Goal: Task Accomplishment & Management: Use online tool/utility

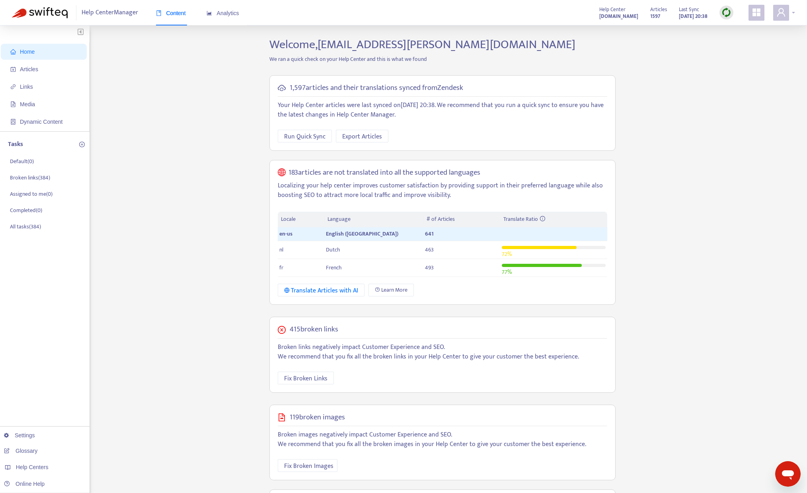
click at [781, 14] on icon "user" at bounding box center [781, 13] width 10 height 10
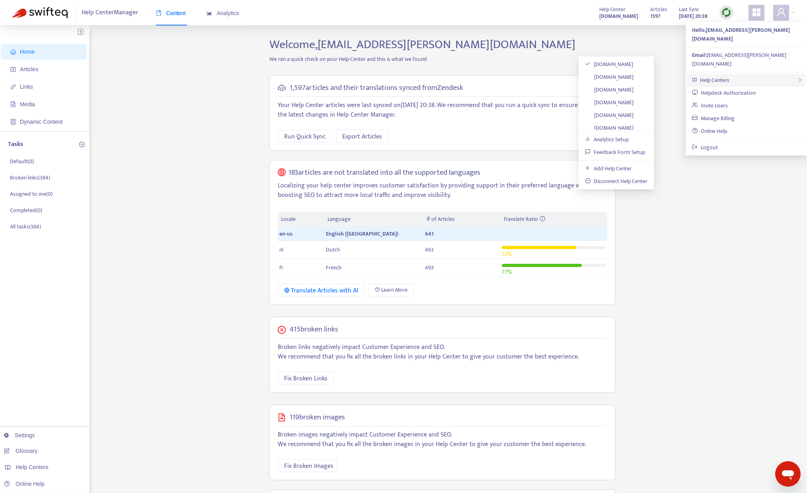
click at [720, 76] on span "Help Centers" at bounding box center [714, 80] width 29 height 9
click at [633, 125] on link "[DOMAIN_NAME]" at bounding box center [609, 126] width 49 height 9
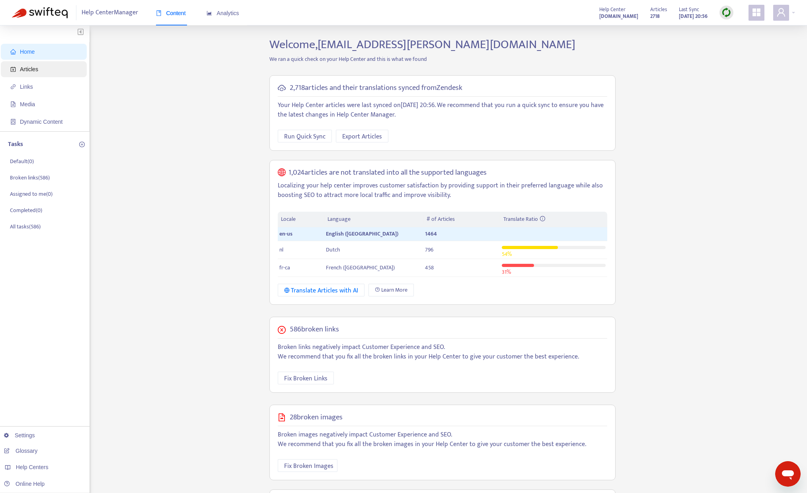
click at [38, 68] on span "Articles" at bounding box center [29, 69] width 18 height 6
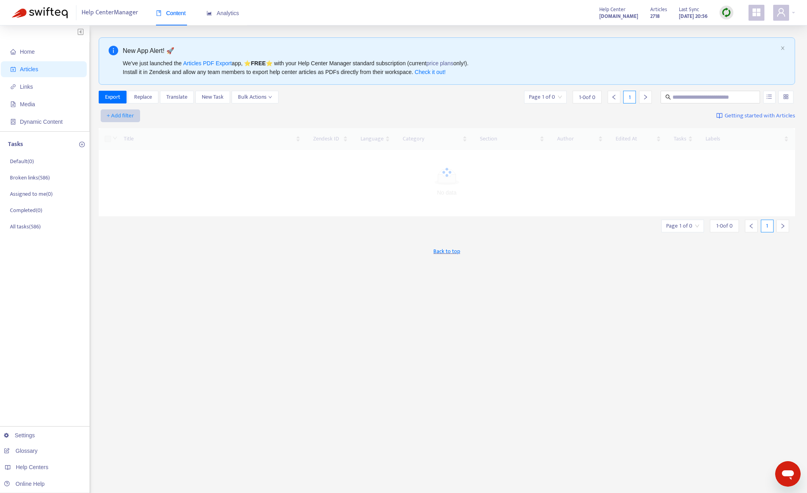
click at [118, 113] on span "+ Add filter" at bounding box center [120, 116] width 27 height 10
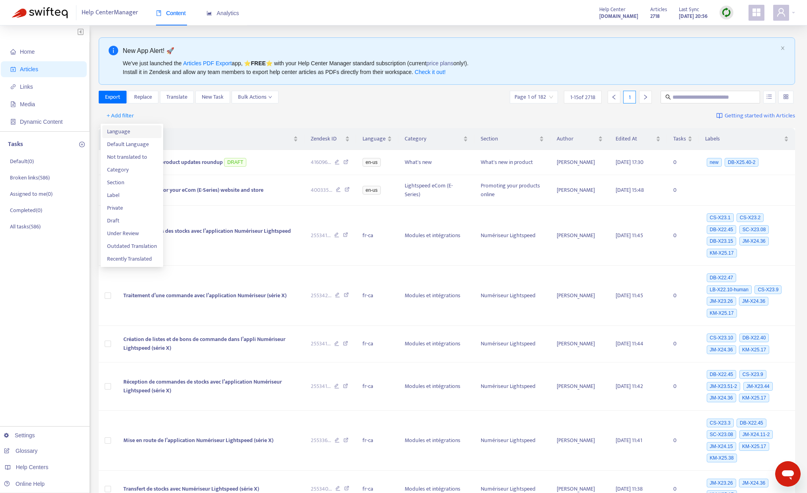
click at [124, 132] on span "Language" at bounding box center [132, 131] width 50 height 9
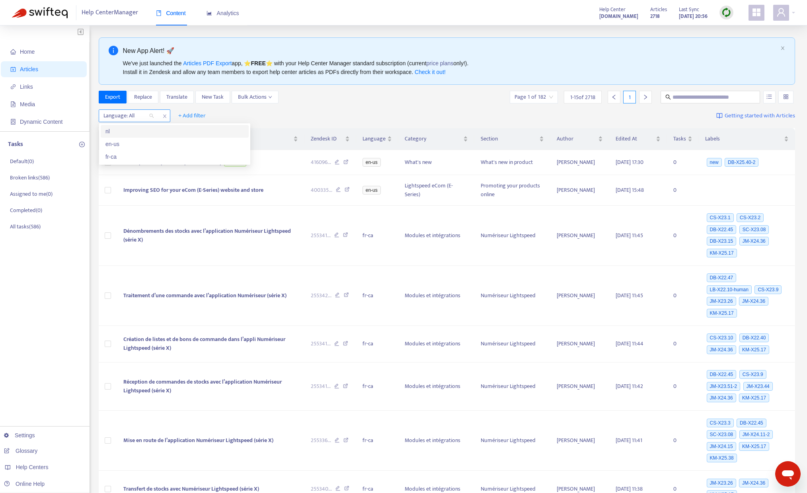
click at [141, 115] on div at bounding box center [125, 116] width 48 height 10
click at [123, 146] on div "en-us" at bounding box center [174, 144] width 138 height 9
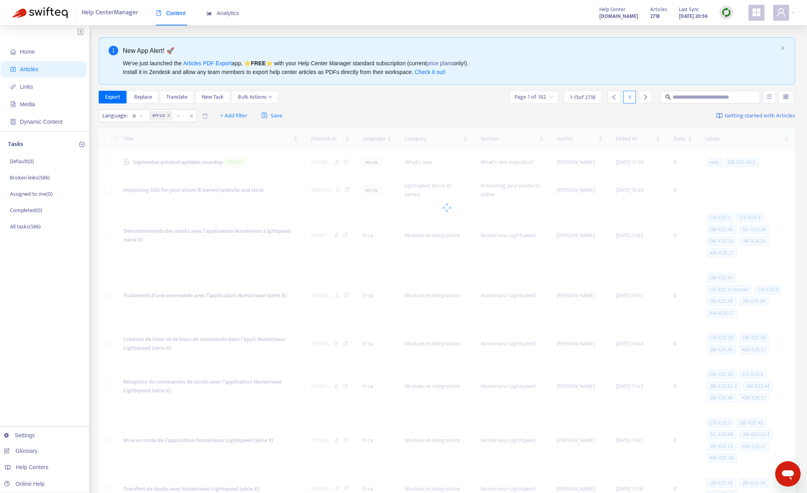
click at [330, 111] on div "Language : is en-us + Add filter Save Getting started with Articles" at bounding box center [447, 116] width 697 height 19
click at [239, 113] on span "+ Add filter" at bounding box center [233, 116] width 27 height 10
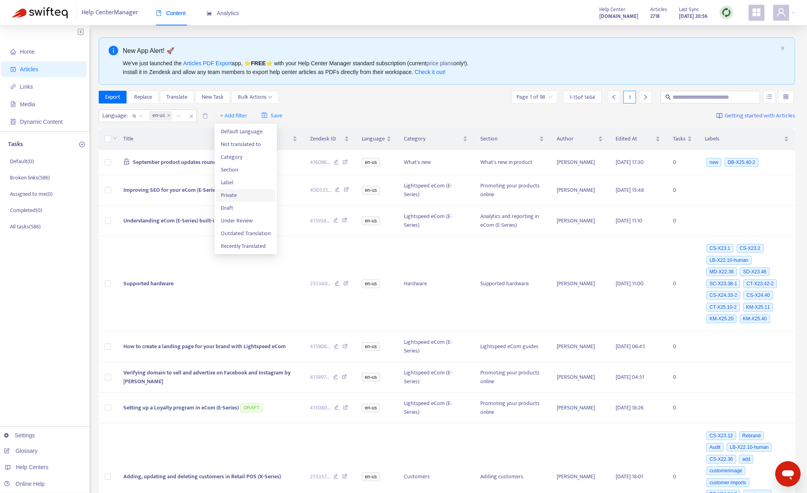
click at [242, 196] on span "Private" at bounding box center [246, 195] width 50 height 9
click at [253, 117] on input "search" at bounding box center [229, 116] width 51 height 12
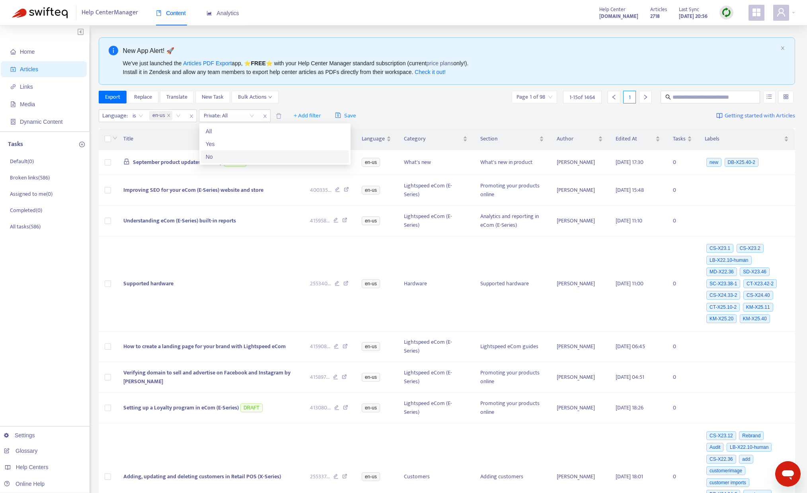
click at [216, 157] on div "No" at bounding box center [275, 156] width 138 height 9
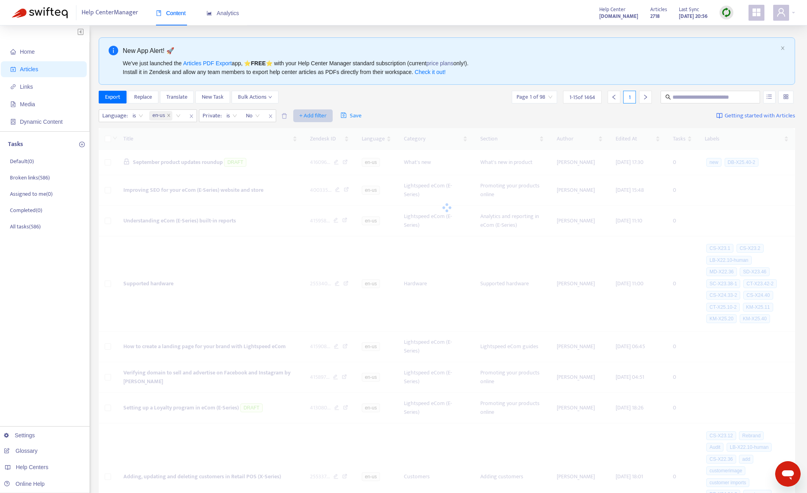
click at [314, 115] on span "+ Add filter" at bounding box center [312, 116] width 27 height 10
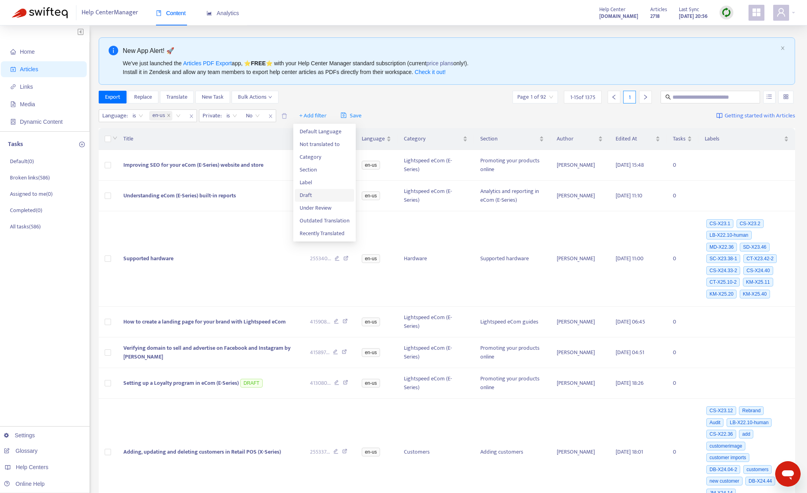
click at [307, 197] on span "Draft" at bounding box center [325, 195] width 50 height 9
click at [324, 113] on input "search" at bounding box center [308, 116] width 51 height 12
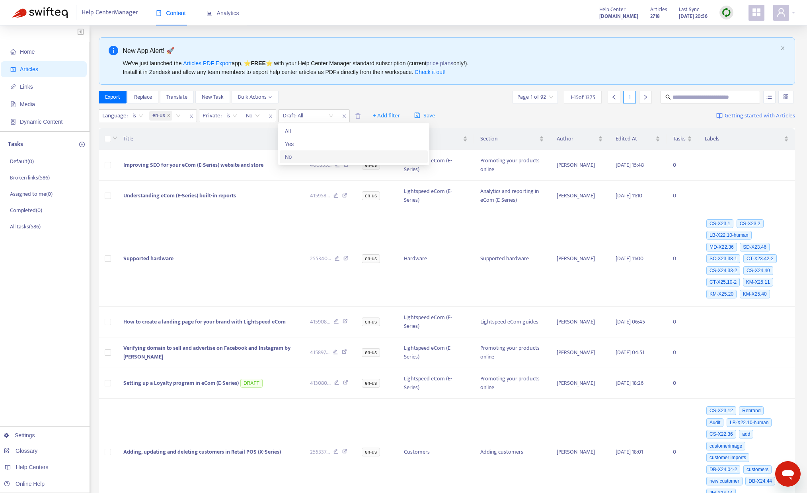
click at [307, 158] on div "No" at bounding box center [353, 156] width 138 height 9
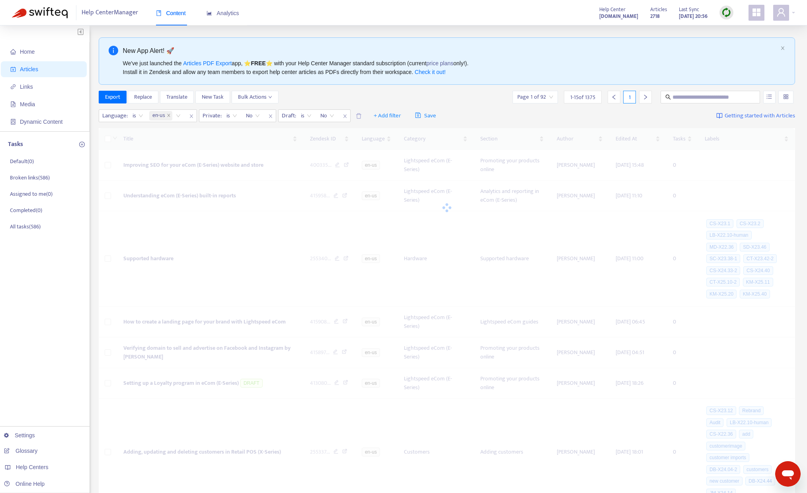
click at [427, 103] on div "Export Replace Translate New Task Bulk Actions Page 1 of 92 1 - 15 of 1375 1" at bounding box center [447, 97] width 697 height 13
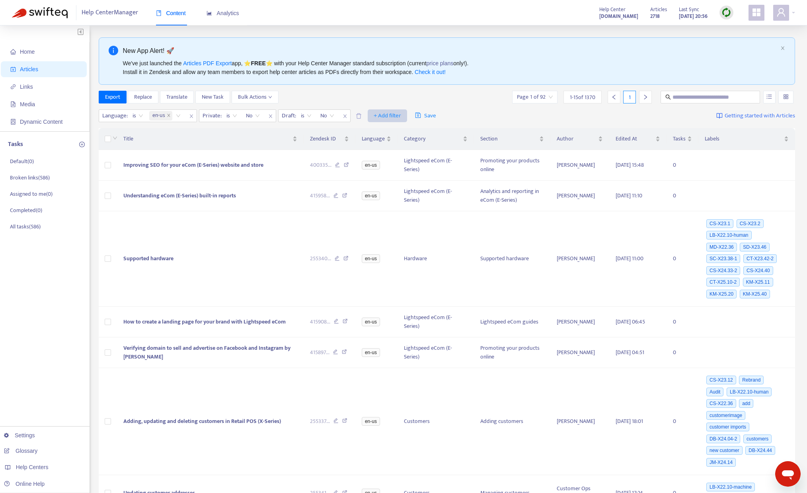
click at [393, 113] on span "+ Add filter" at bounding box center [387, 116] width 27 height 10
click at [370, 96] on div "Export Replace Translate New Task Bulk Actions Page 1 of 92 1 - 15 of 1370 1" at bounding box center [447, 97] width 697 height 13
click at [382, 117] on span "+ Add filter" at bounding box center [387, 116] width 27 height 10
click at [392, 157] on span "Category" at bounding box center [399, 157] width 50 height 9
click at [402, 116] on div at bounding box center [379, 116] width 48 height 10
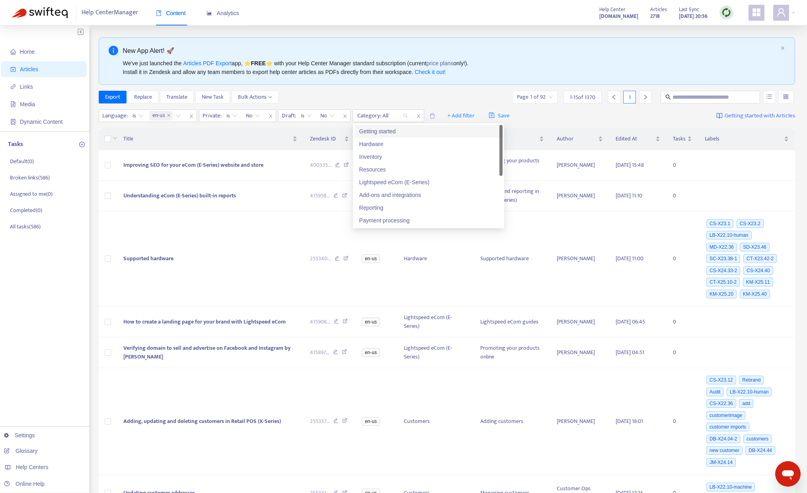
scroll to position [89, 0]
click at [385, 183] on div "Quick answers" at bounding box center [428, 182] width 138 height 9
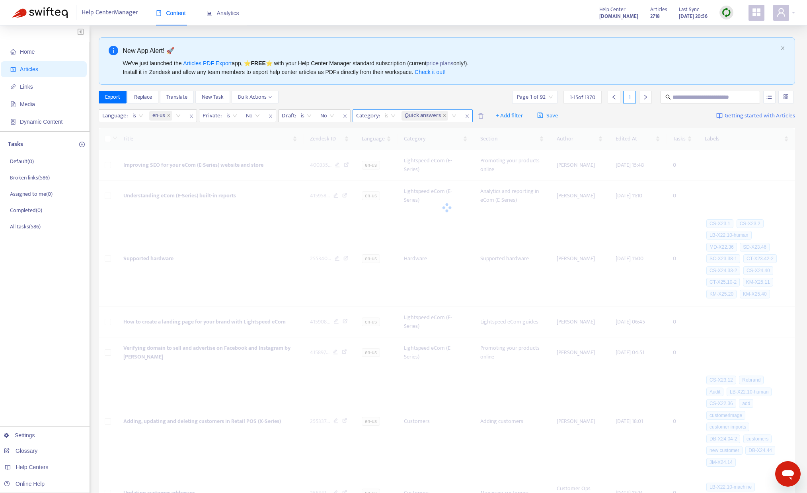
click at [393, 118] on span "is" at bounding box center [390, 116] width 11 height 12
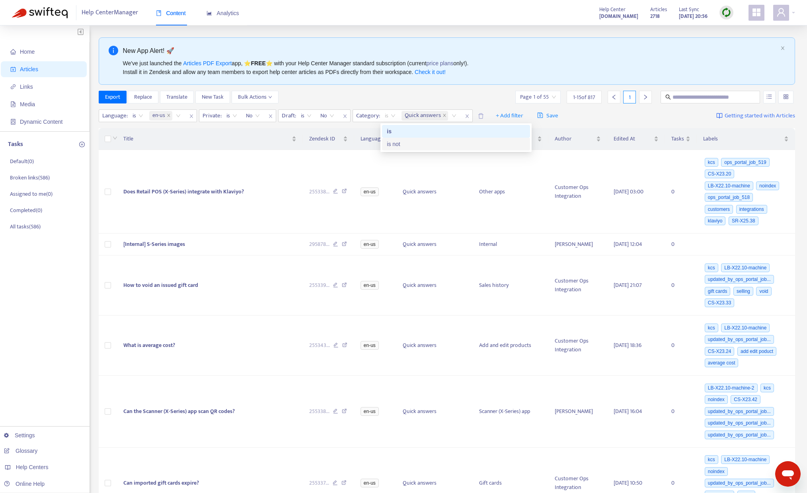
click at [395, 145] on div "is not" at bounding box center [456, 144] width 138 height 9
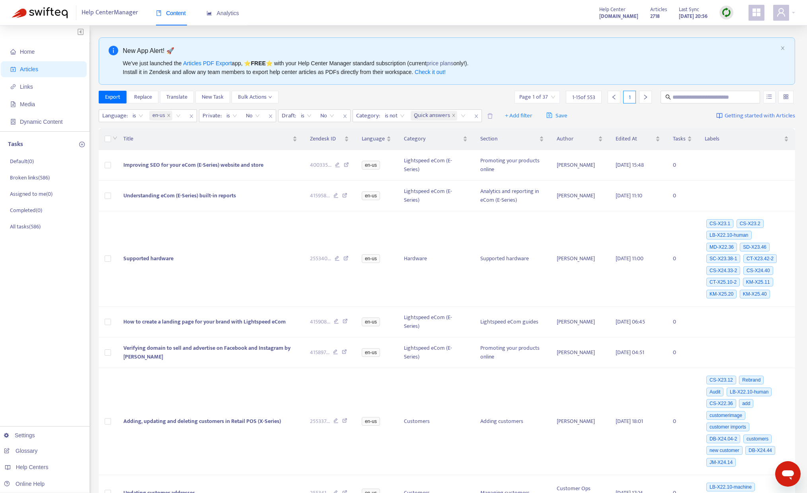
click at [430, 98] on div "Export Replace Translate New Task Bulk Actions Page 1 of 37 1 - 15 of 553 1" at bounding box center [447, 97] width 697 height 13
click at [121, 93] on button "Export" at bounding box center [113, 97] width 28 height 13
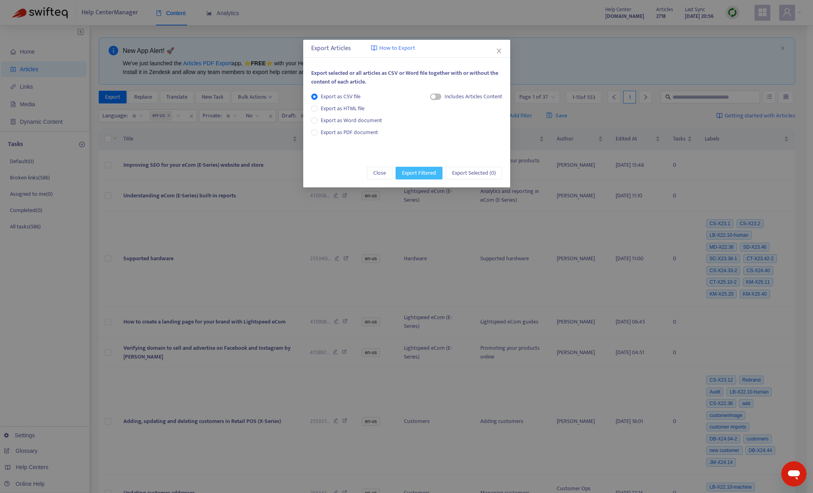
click at [414, 170] on span "Export Filtered" at bounding box center [419, 173] width 34 height 9
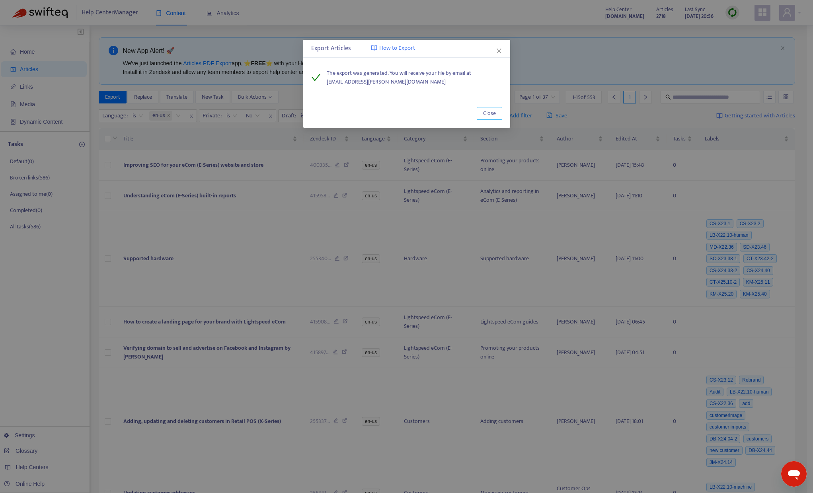
drag, startPoint x: 491, startPoint y: 116, endPoint x: 306, endPoint y: 18, distance: 208.8
click at [491, 116] on span "Close" at bounding box center [489, 113] width 13 height 9
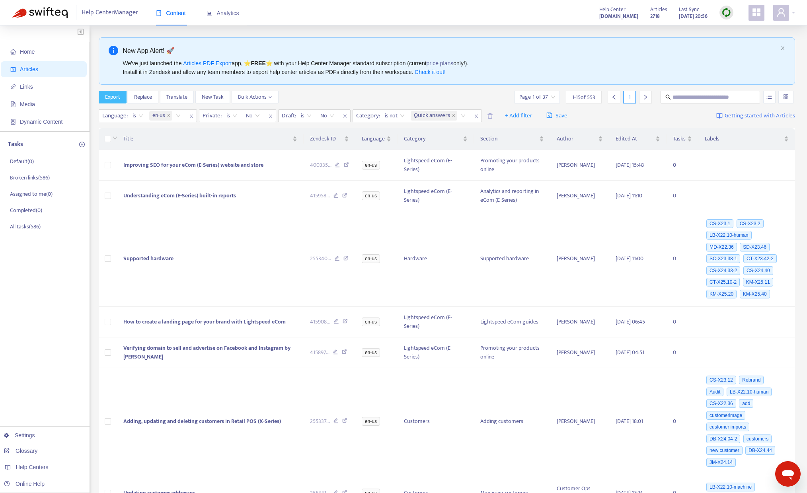
click at [110, 97] on span "Export" at bounding box center [112, 97] width 15 height 9
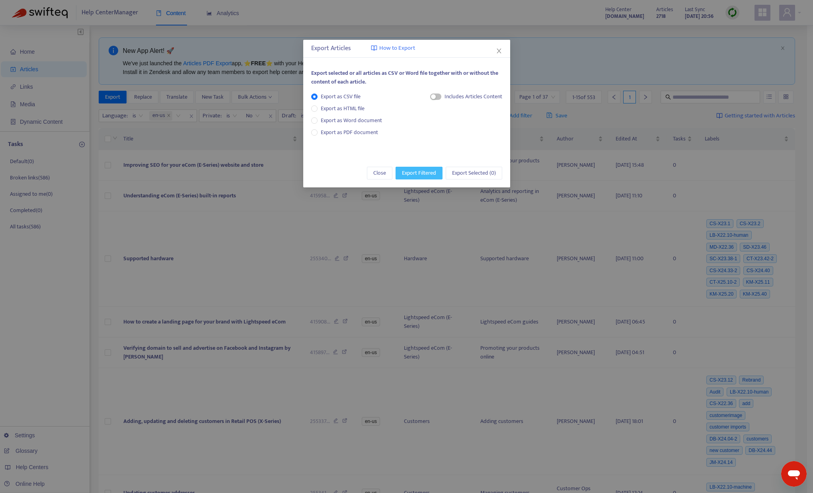
click at [400, 173] on button "Export Filtered" at bounding box center [418, 173] width 47 height 13
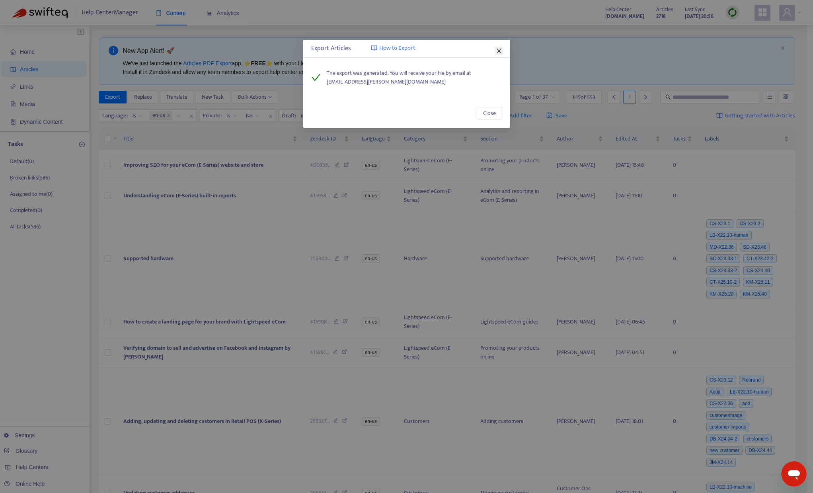
click at [497, 50] on icon "close" at bounding box center [499, 51] width 6 height 6
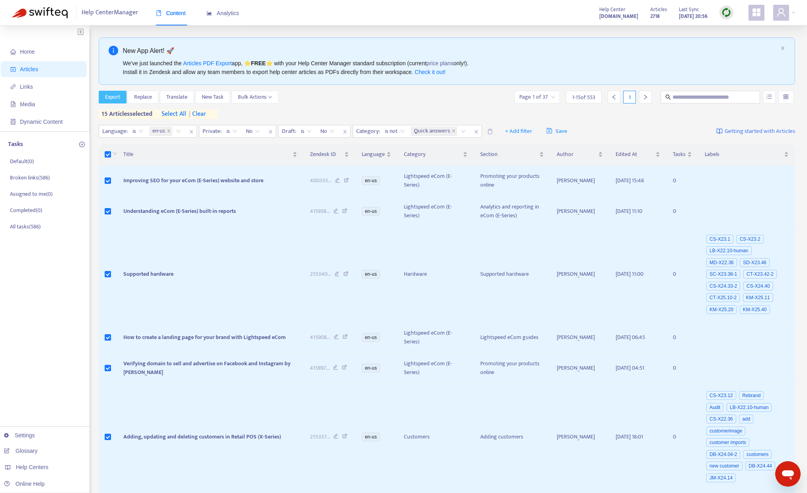
click at [115, 93] on span "Export" at bounding box center [112, 97] width 15 height 9
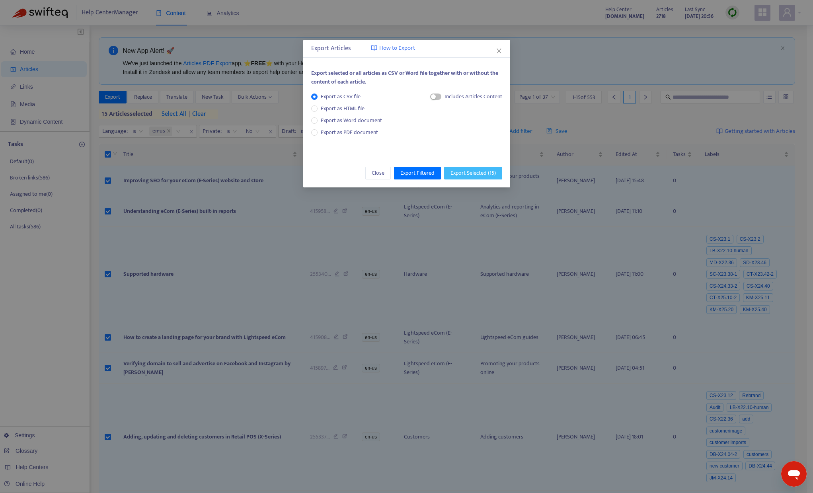
click at [459, 173] on span "Export Selected ( 15 )" at bounding box center [472, 173] width 45 height 9
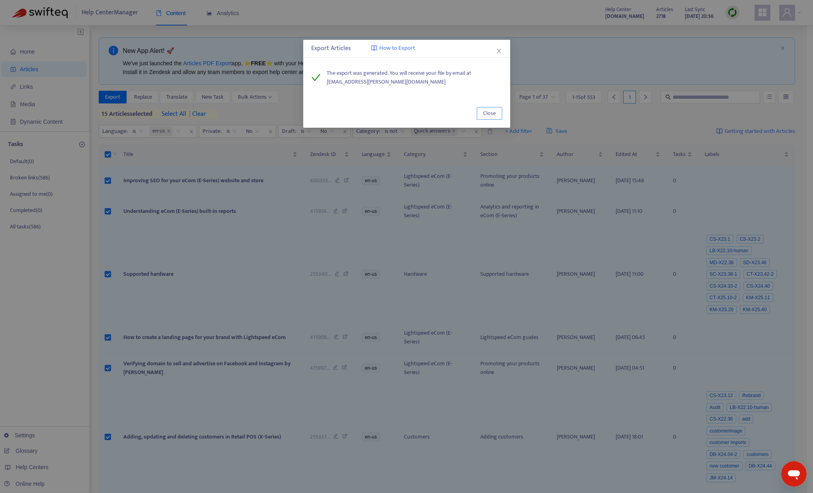
click at [490, 111] on span "Close" at bounding box center [489, 113] width 13 height 9
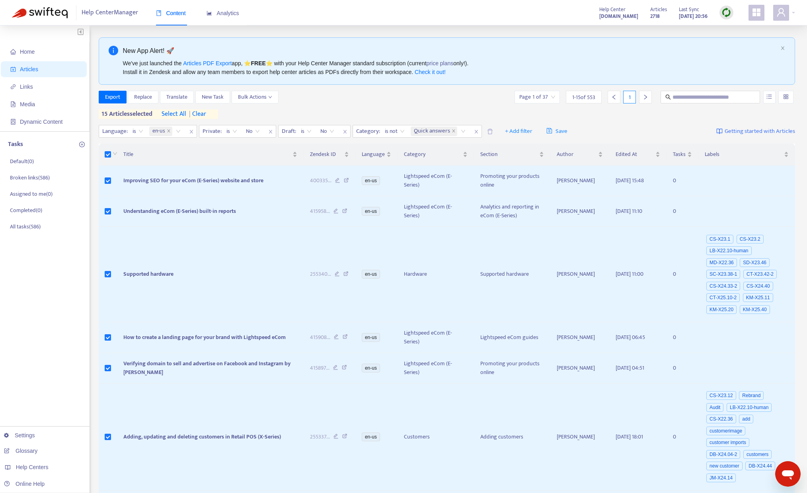
click at [475, 131] on icon "close" at bounding box center [476, 131] width 5 height 5
click at [358, 108] on div "Export Replace Translate New Task Bulk Actions Page 1 of 92 1 - 15 of [DATE] ar…" at bounding box center [447, 105] width 697 height 28
click at [204, 117] on span "| clear" at bounding box center [196, 114] width 20 height 10
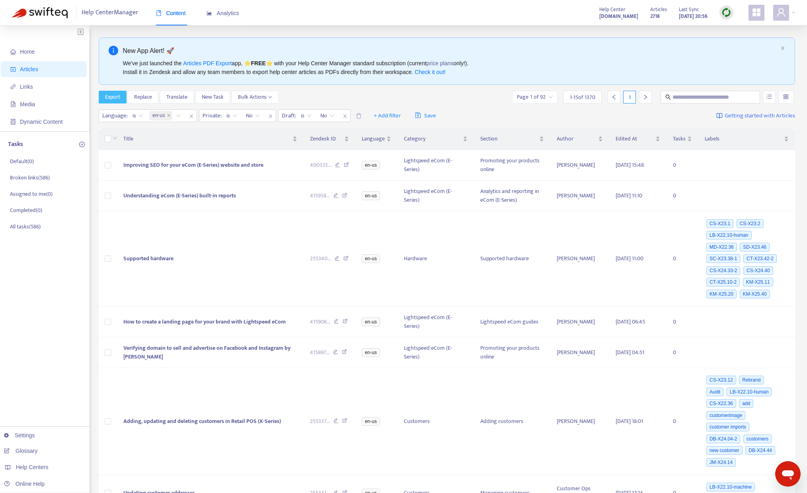
click at [114, 93] on span "Export" at bounding box center [112, 97] width 15 height 9
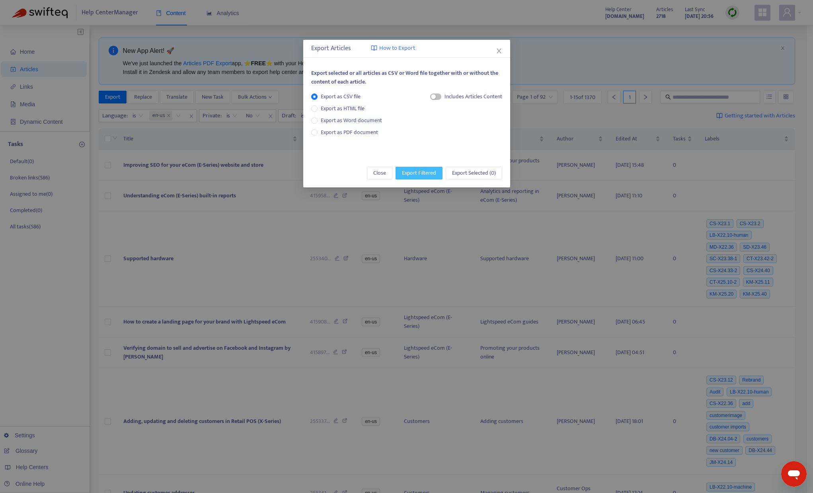
click at [424, 172] on span "Export Filtered" at bounding box center [419, 173] width 34 height 9
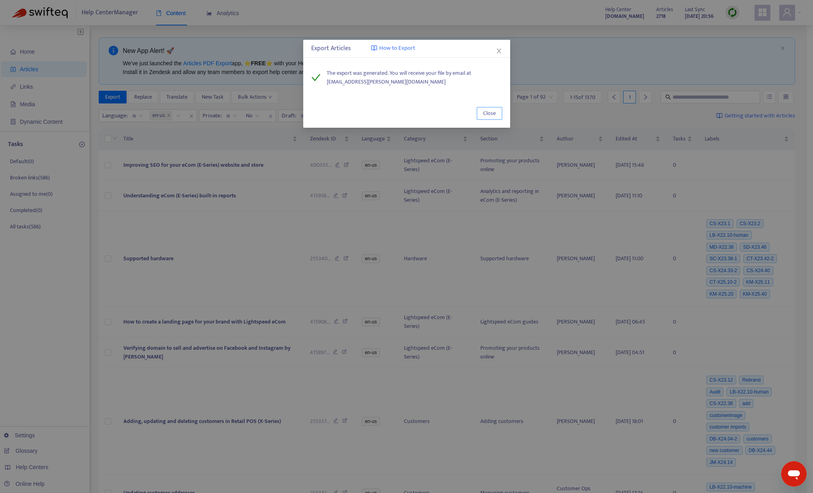
click at [491, 113] on span "Close" at bounding box center [489, 113] width 13 height 9
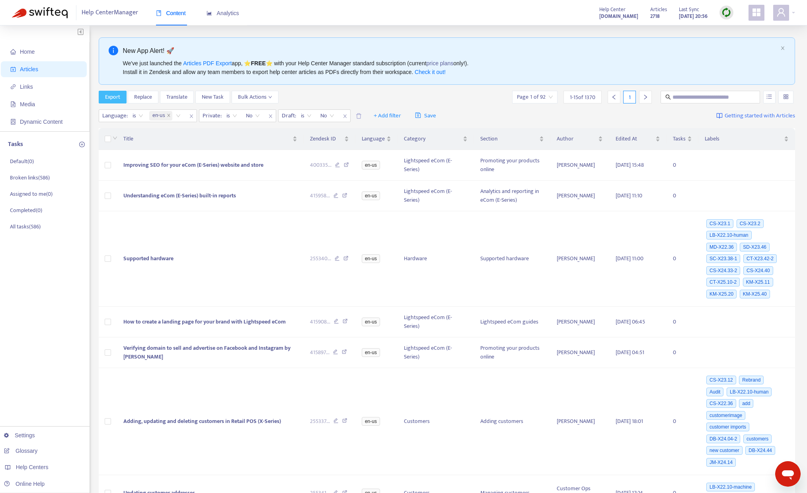
click at [117, 99] on span "Export" at bounding box center [112, 97] width 15 height 9
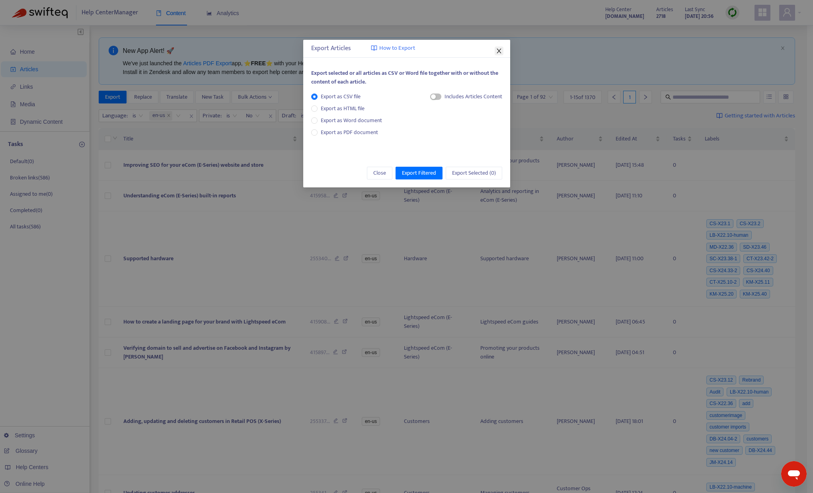
click at [499, 53] on icon "close" at bounding box center [499, 51] width 6 height 6
